Goal: Use online tool/utility: Utilize a website feature to perform a specific function

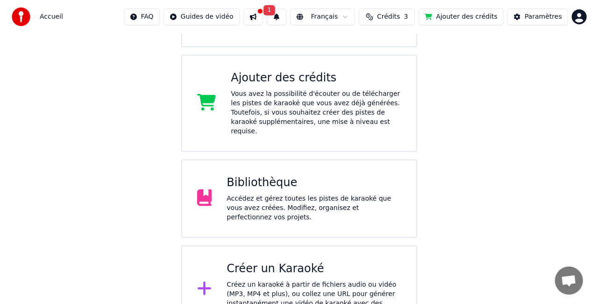
scroll to position [154, 0]
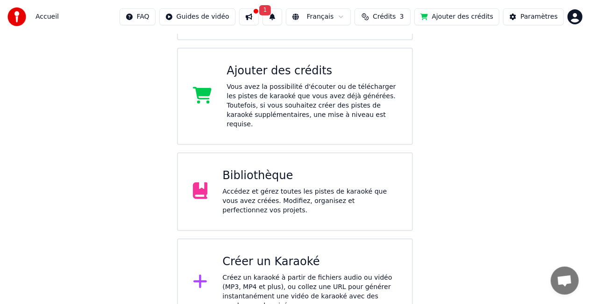
click at [244, 273] on div "Créez un karaoké à partir de fichiers audio ou vidéo (MP3, MP4 et plus), ou col…" at bounding box center [309, 291] width 175 height 37
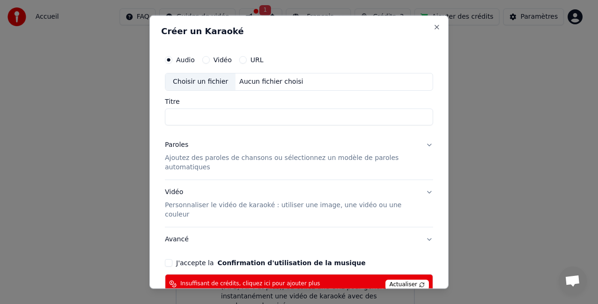
click at [218, 86] on div "Choisir un fichier" at bounding box center [200, 81] width 70 height 17
type input "**********"
click at [245, 158] on p "Ajoutez des paroles de chansons ou sélectionnez un modèle de paroles automatiqu…" at bounding box center [291, 162] width 253 height 19
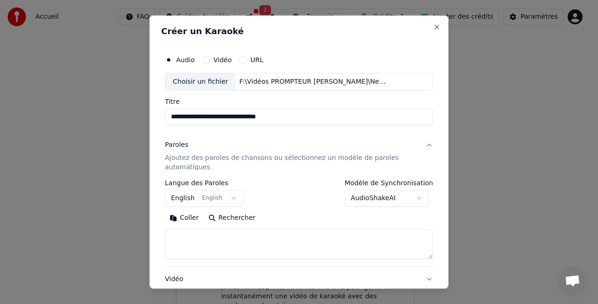
click at [195, 154] on p "Ajoutez des paroles de chansons ou sélectionnez un modèle de paroles automatiqu…" at bounding box center [291, 162] width 253 height 19
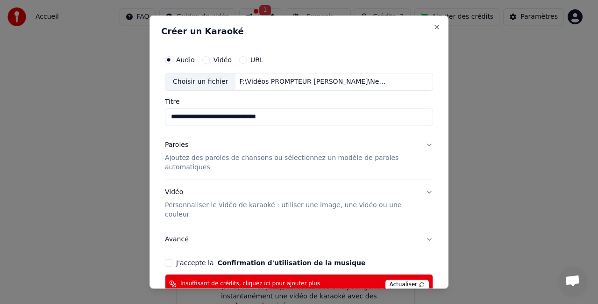
click at [195, 154] on p "Ajoutez des paroles de chansons ou sélectionnez un modèle de paroles automatiqu…" at bounding box center [291, 162] width 253 height 19
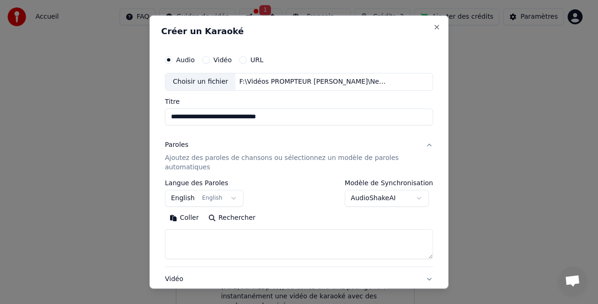
click at [200, 240] on textarea at bounding box center [299, 244] width 268 height 30
paste textarea "**********"
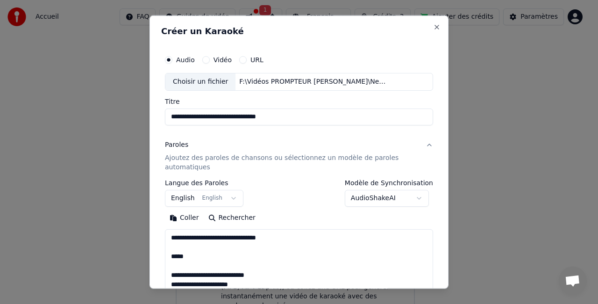
scroll to position [609, 0]
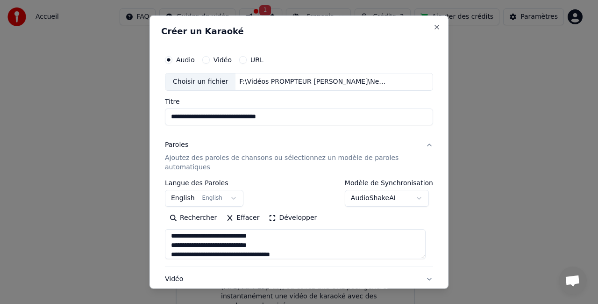
type textarea "**********"
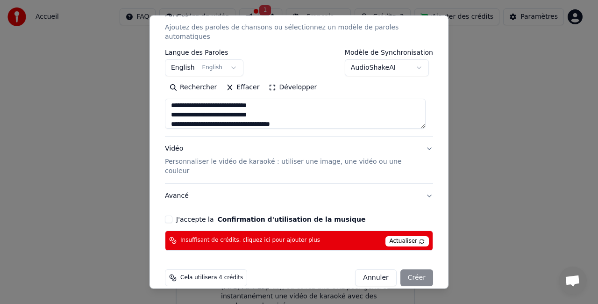
scroll to position [132, 0]
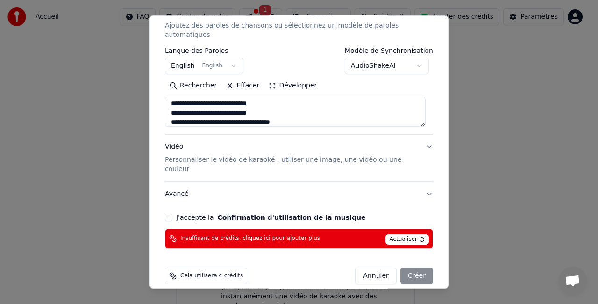
click at [380, 160] on p "Personnaliser le vidéo de karaoké : utiliser une image, une vidéo ou une couleur" at bounding box center [291, 164] width 253 height 19
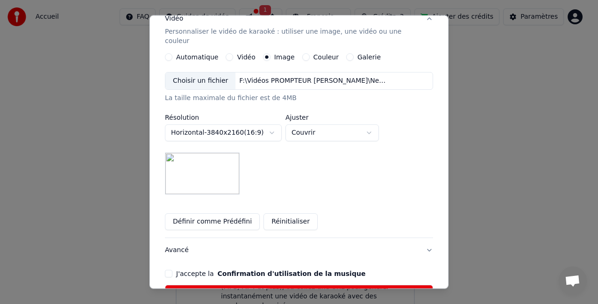
scroll to position [229, 0]
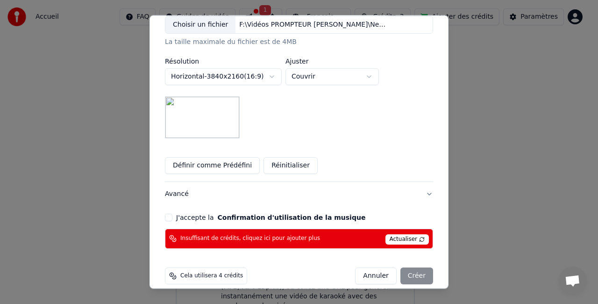
click at [169, 214] on button "J'accepte la Confirmation d'utilisation de la musique" at bounding box center [168, 217] width 7 height 7
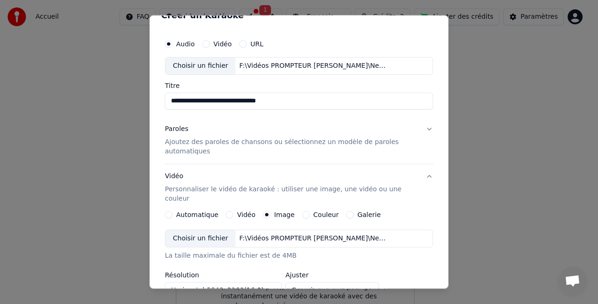
scroll to position [0, 0]
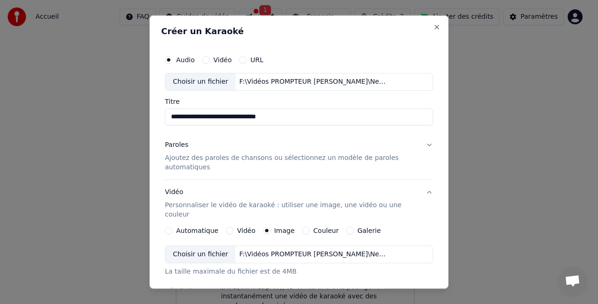
click at [221, 160] on p "Ajoutez des paroles de chansons ou sélectionnez un modèle de paroles automatiqu…" at bounding box center [291, 162] width 253 height 19
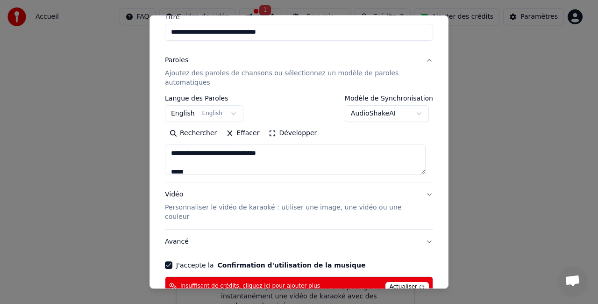
scroll to position [132, 0]
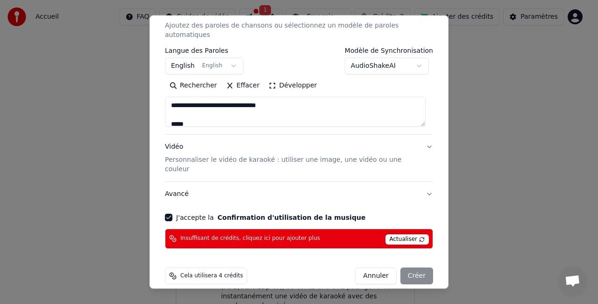
click at [410, 267] on div "Annuler Créer" at bounding box center [394, 275] width 78 height 17
click at [407, 234] on span "Actualiser" at bounding box center [408, 239] width 44 height 10
click at [410, 267] on div "Annuler Créer" at bounding box center [394, 275] width 78 height 17
drag, startPoint x: 399, startPoint y: 21, endPoint x: 393, endPoint y: 36, distance: 16.3
click at [393, 36] on p "Ajoutez des paroles de chansons ou sélectionnez un modèle de paroles automatiqu…" at bounding box center [291, 30] width 253 height 19
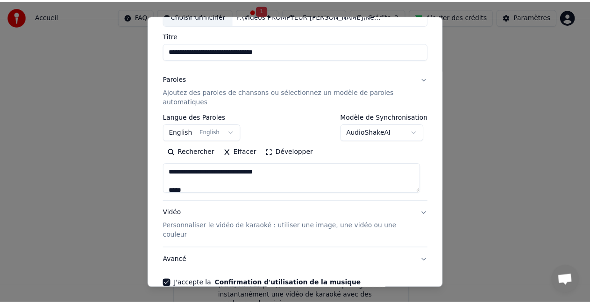
scroll to position [45, 0]
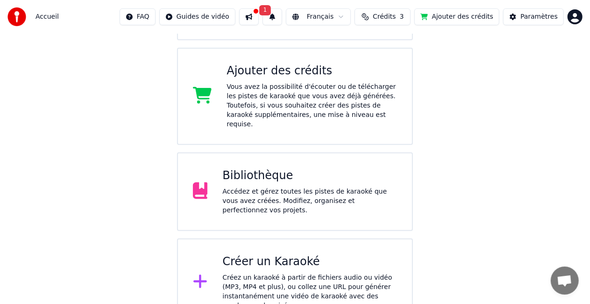
click at [291, 97] on div "Vous avez la possibilité d'écouter ou de télécharger les pistes de karaoké que …" at bounding box center [312, 105] width 171 height 47
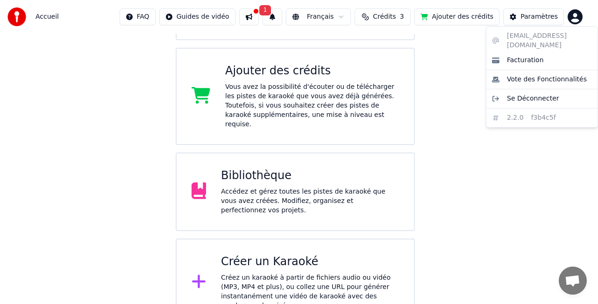
click at [574, 17] on html "Accueil FAQ Guides de vidéo 1 Français Crédits 3 Ajouter des crédits Paramètres…" at bounding box center [299, 86] width 598 height 480
click at [545, 19] on html "Accueil FAQ Guides de vidéo 1 Français Crédits 3 Ajouter des crédits Paramètres…" at bounding box center [299, 86] width 598 height 480
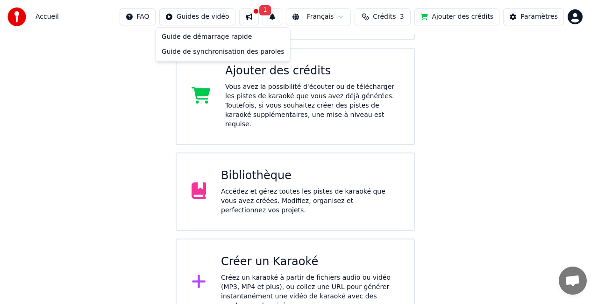
click at [235, 17] on html "Accueil FAQ Guides de vidéo 1 Français Crédits 3 Ajouter des crédits Paramètres…" at bounding box center [299, 86] width 598 height 480
click at [384, 20] on html "Accueil FAQ Guides de vidéo 1 Français Crédits 3 Ajouter des crédits Paramètres…" at bounding box center [299, 86] width 598 height 480
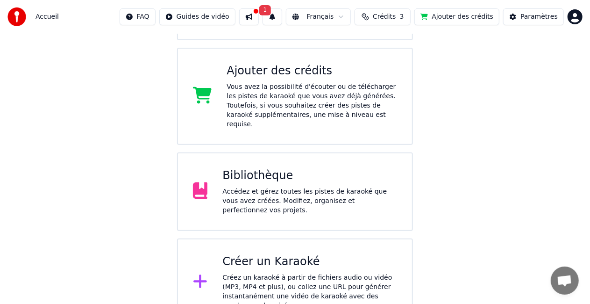
click at [396, 19] on span "Crédits" at bounding box center [384, 16] width 23 height 9
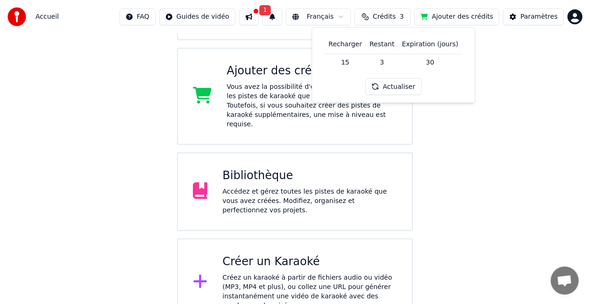
click at [396, 19] on span "Crédits" at bounding box center [384, 16] width 23 height 9
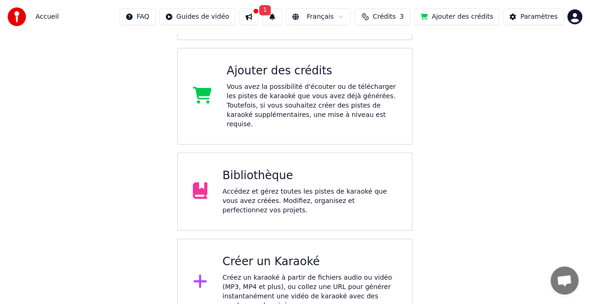
click at [396, 19] on span "Crédits" at bounding box center [384, 16] width 23 height 9
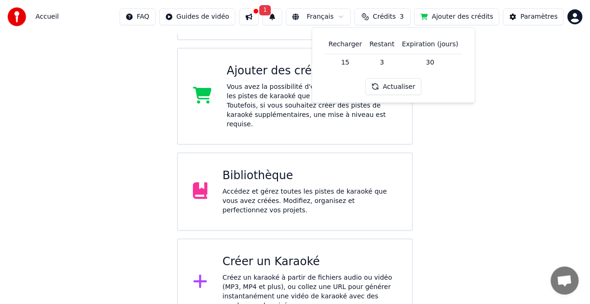
click at [391, 86] on button "Actualiser" at bounding box center [394, 86] width 56 height 17
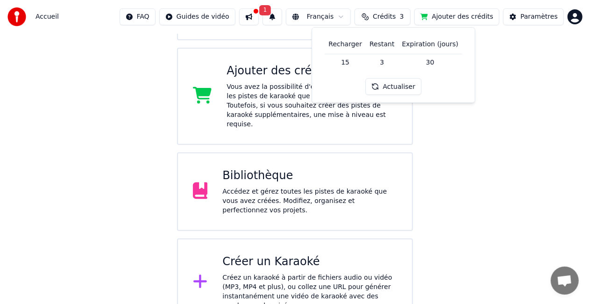
click at [391, 86] on button "Actualiser" at bounding box center [394, 86] width 56 height 17
